Goal: Find specific page/section: Find specific page/section

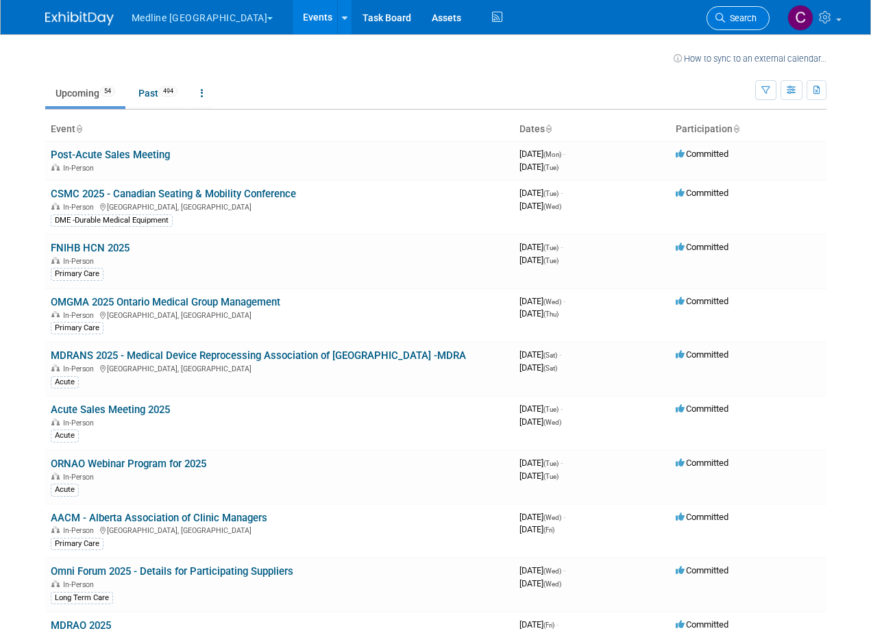
click at [730, 12] on link "Search" at bounding box center [737, 18] width 63 height 24
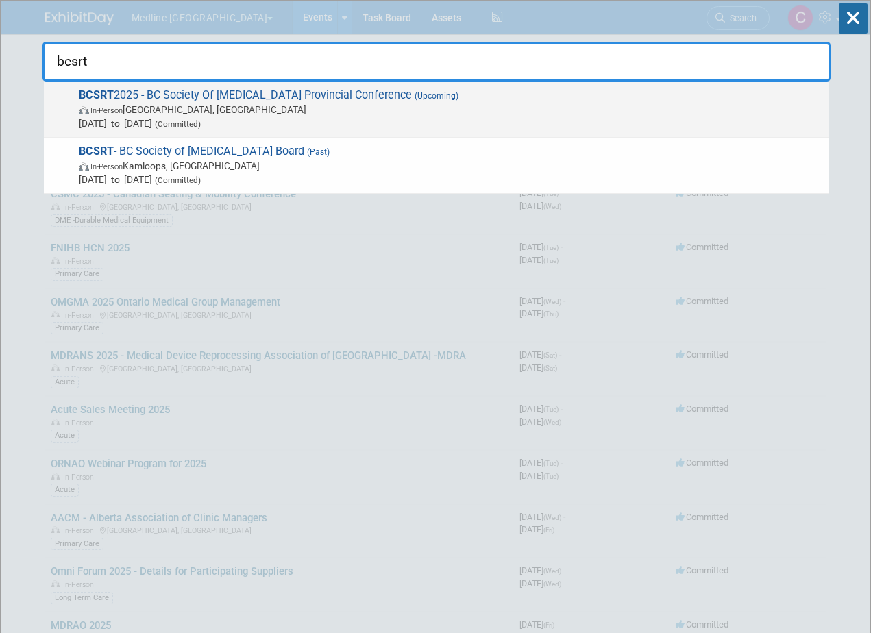
type input "bcsrt"
click at [196, 102] on span "BCSRT 2025 - BC Society Of [MEDICAL_DATA] Provincial Conference (Upcoming) In-P…" at bounding box center [449, 109] width 748 height 42
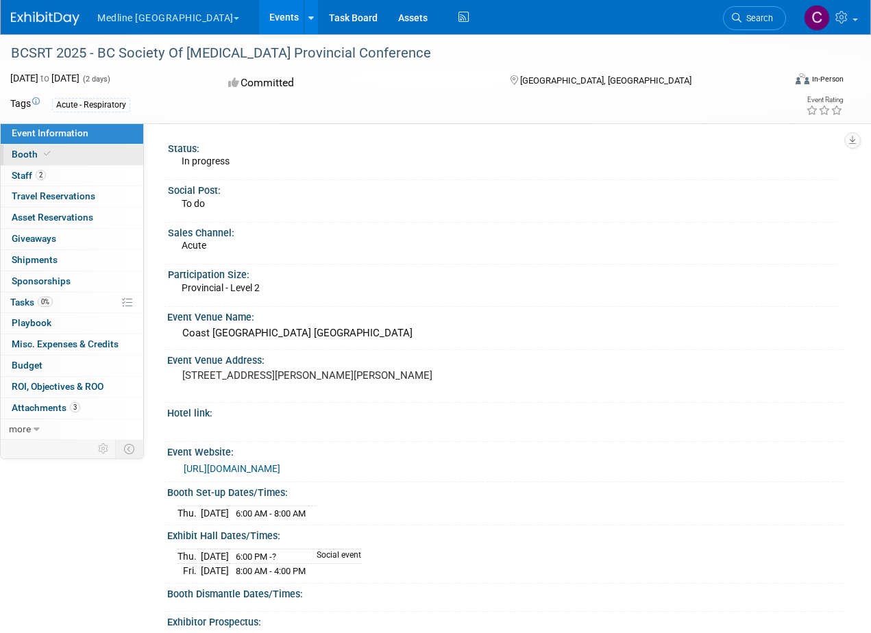
click at [20, 151] on span "Booth" at bounding box center [33, 154] width 42 height 11
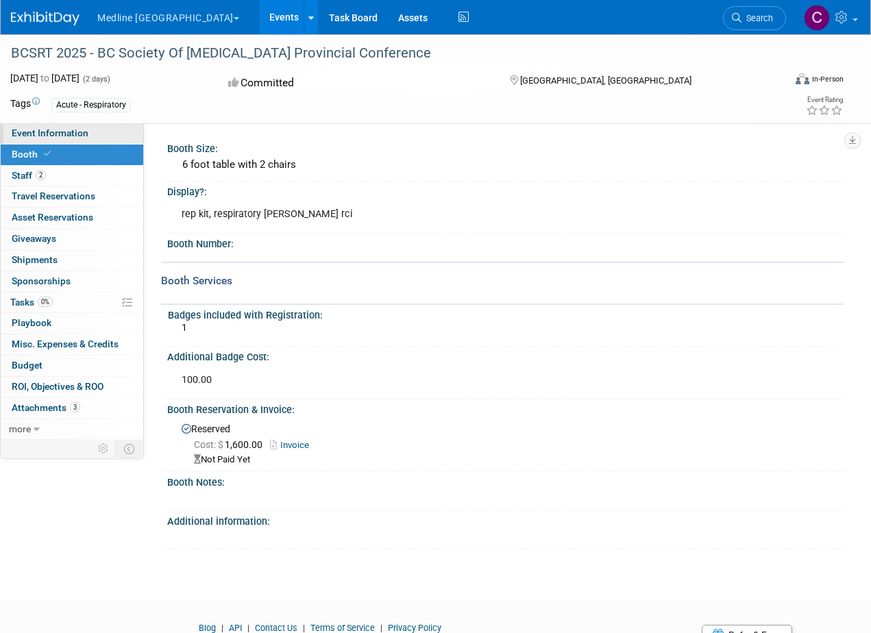
click at [34, 137] on span "Event Information" at bounding box center [50, 132] width 77 height 11
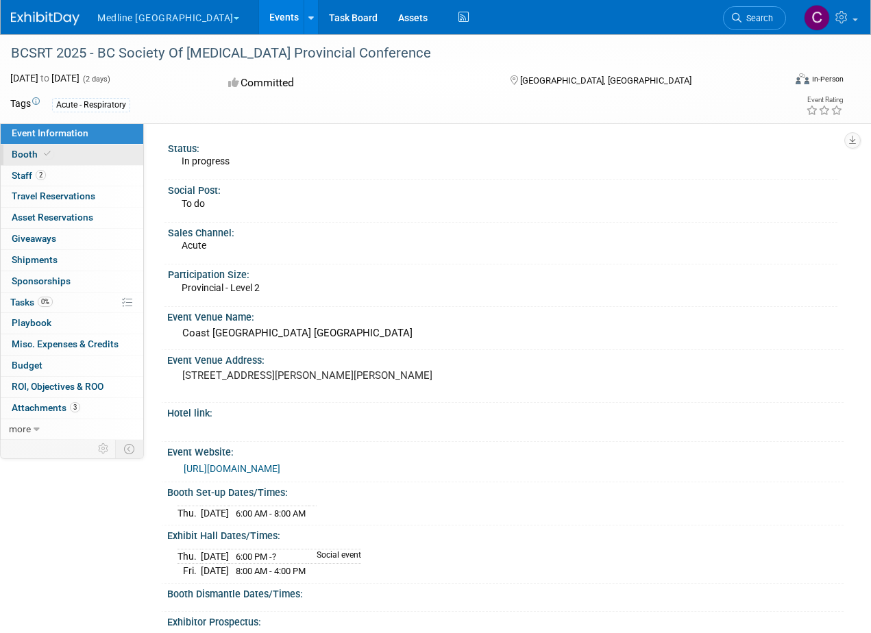
click at [32, 155] on span "Booth" at bounding box center [33, 154] width 42 height 11
